Goal: Register for event/course

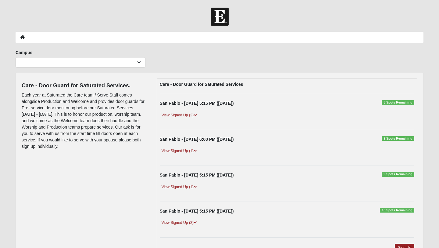
click at [128, 9] on div at bounding box center [219, 17] width 439 height 18
